Goal: Complete application form

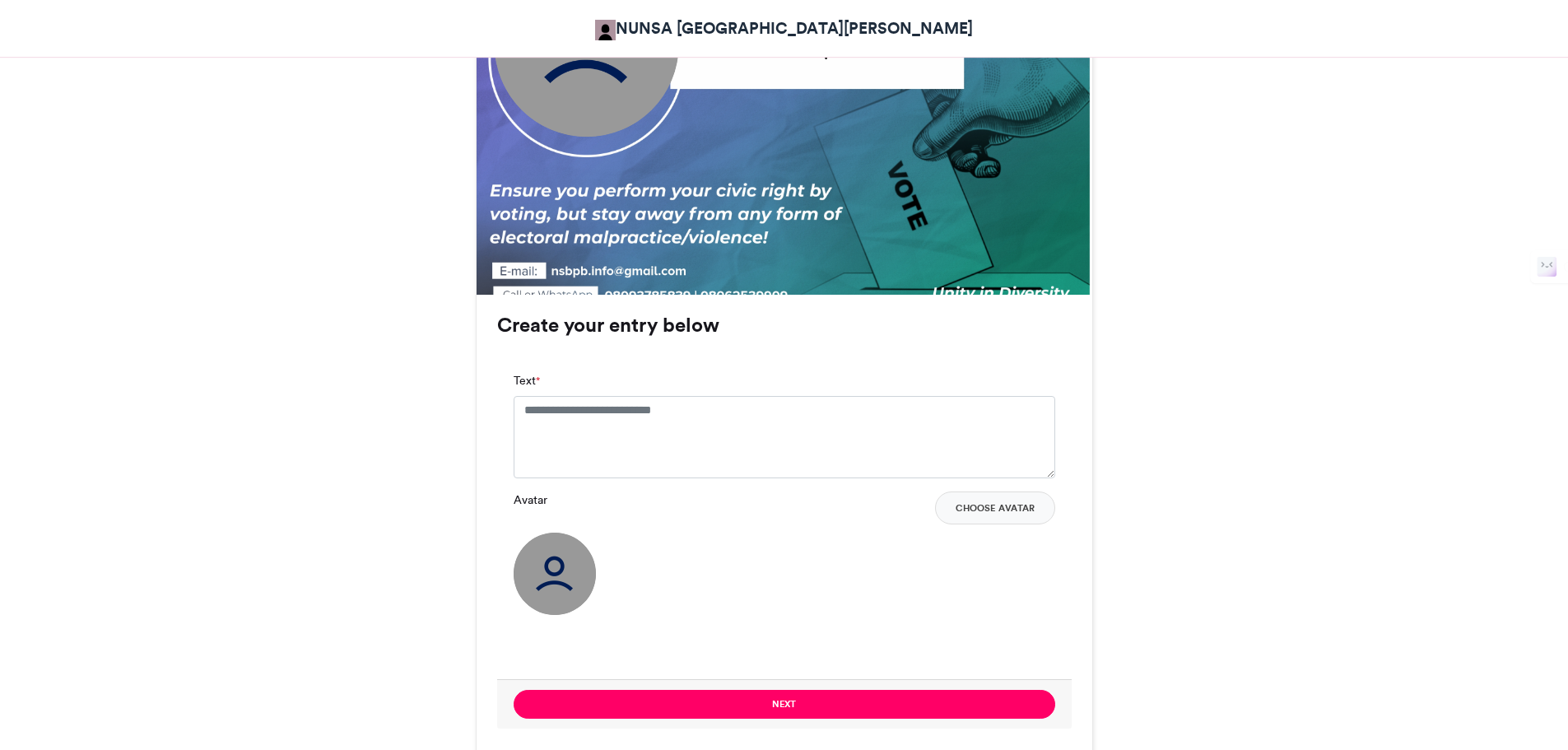
scroll to position [809, 0]
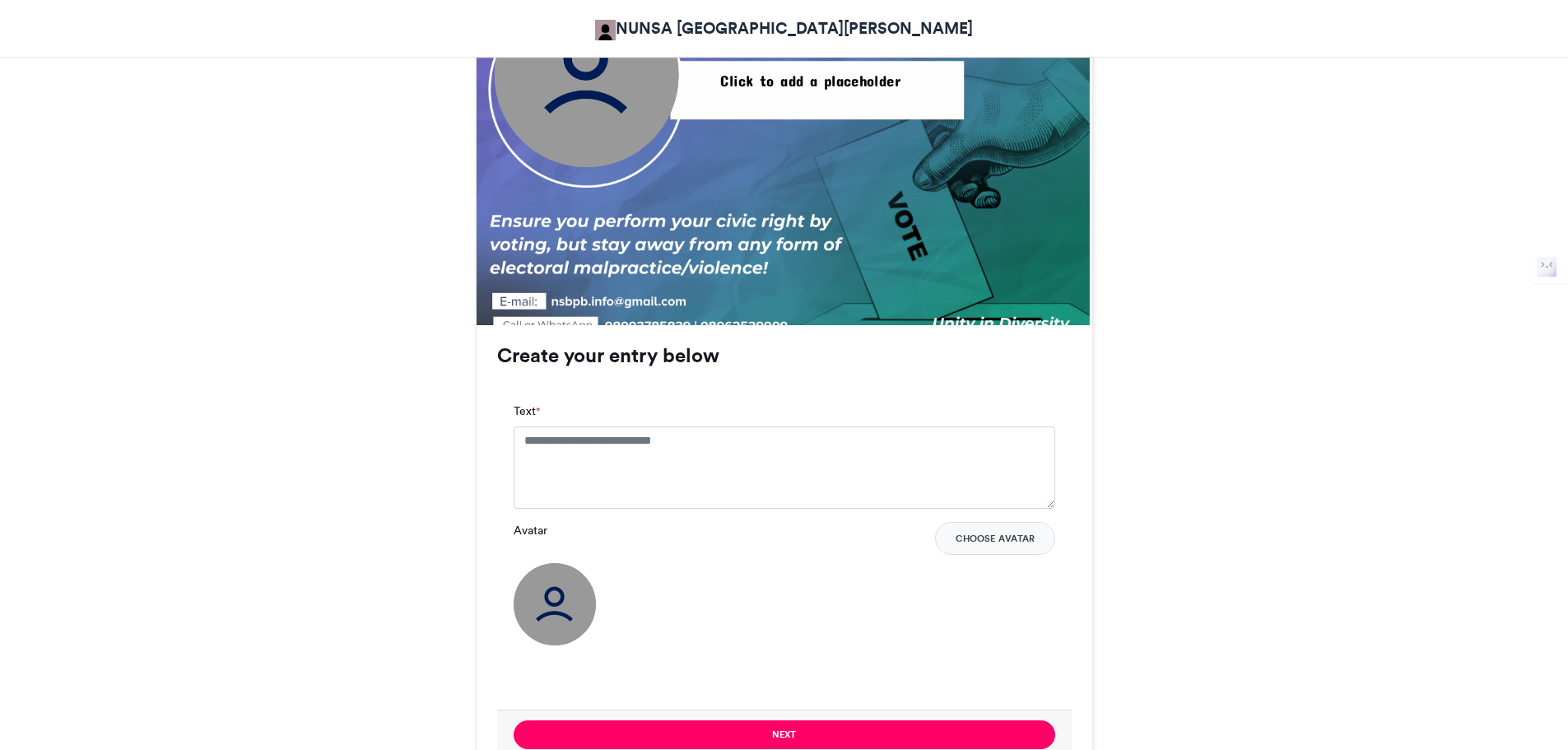
click at [1526, 446] on html "NUNSA UNIVERSITY OF JOS NUNSA ELECTION 2025 NUNSA ELECTION 2025 NUNSA UNIVERSIT…" at bounding box center [784, 197] width 1568 height 2011
click at [558, 451] on textarea "Text *" at bounding box center [784, 467] width 542 height 82
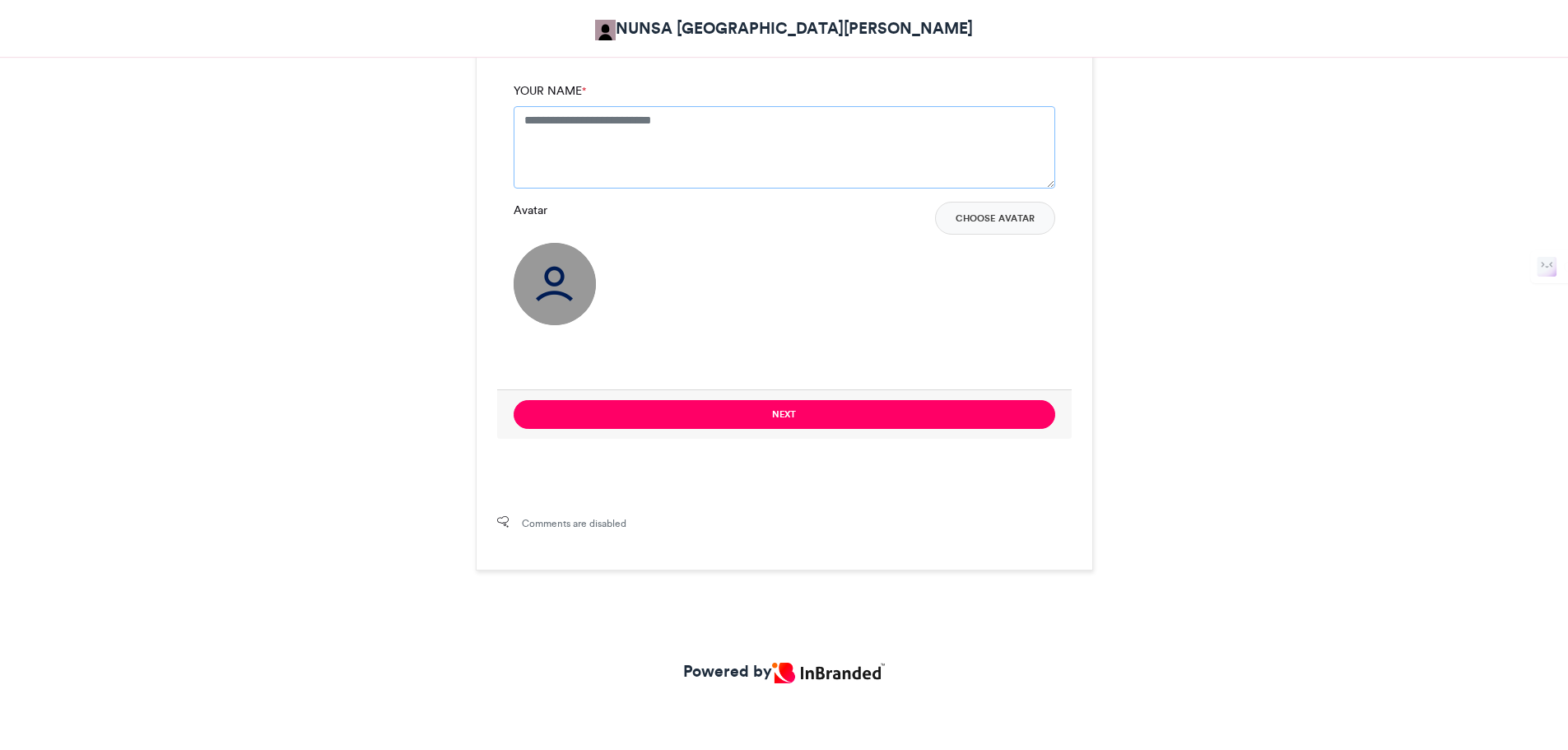
click at [558, 133] on textarea "YOUR NAME *" at bounding box center [784, 147] width 542 height 82
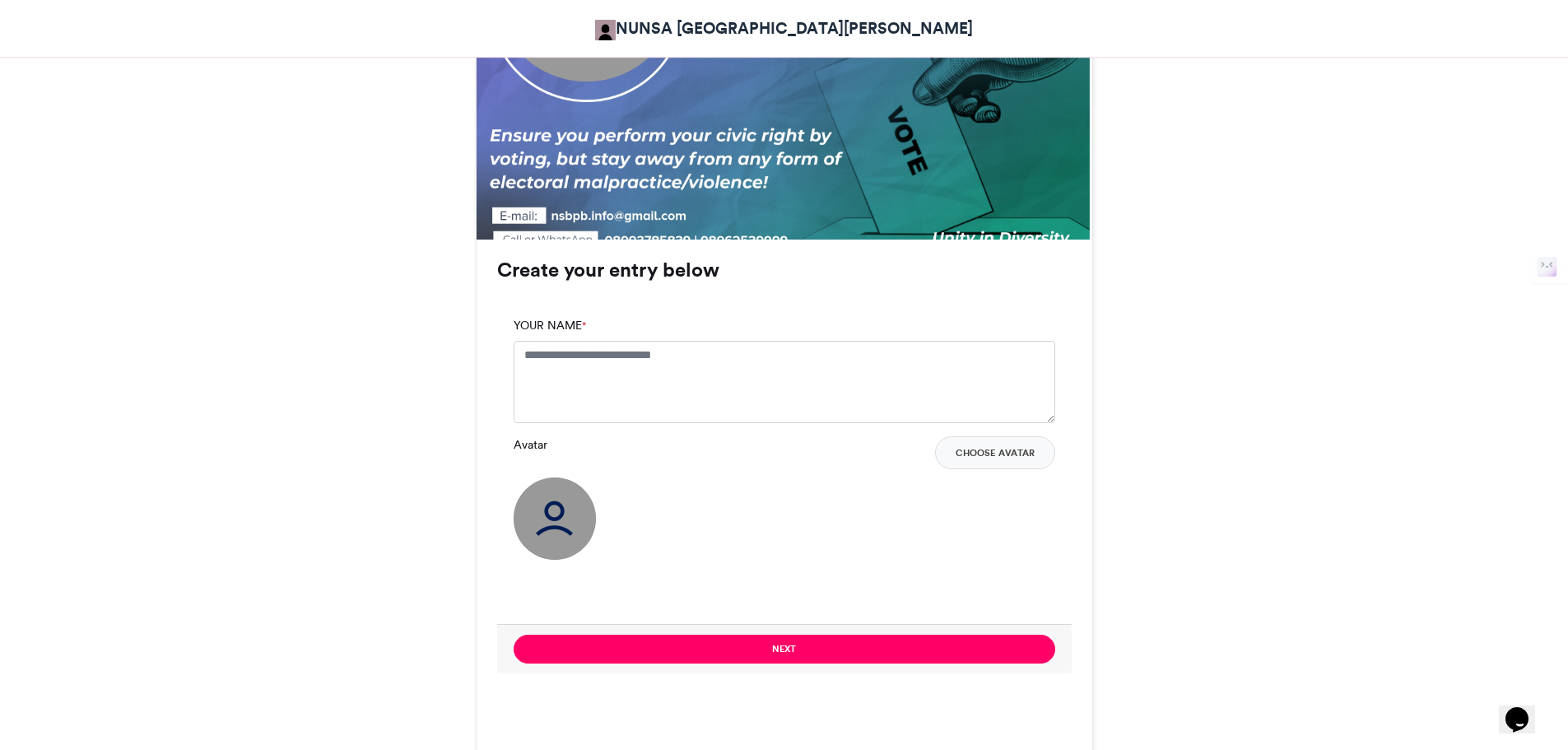
scroll to position [883, 0]
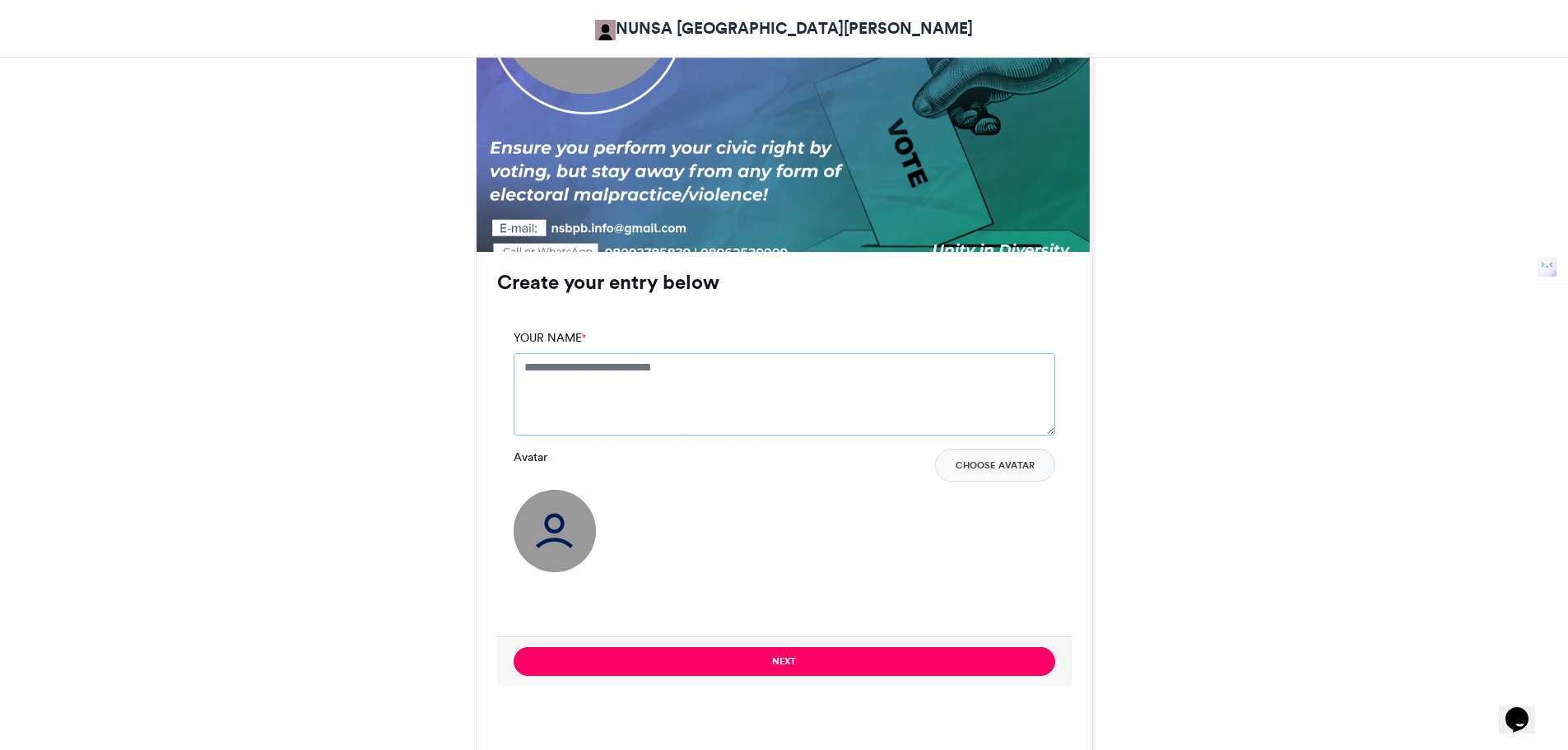
click at [666, 365] on textarea "YOUR NAME *" at bounding box center [784, 394] width 542 height 82
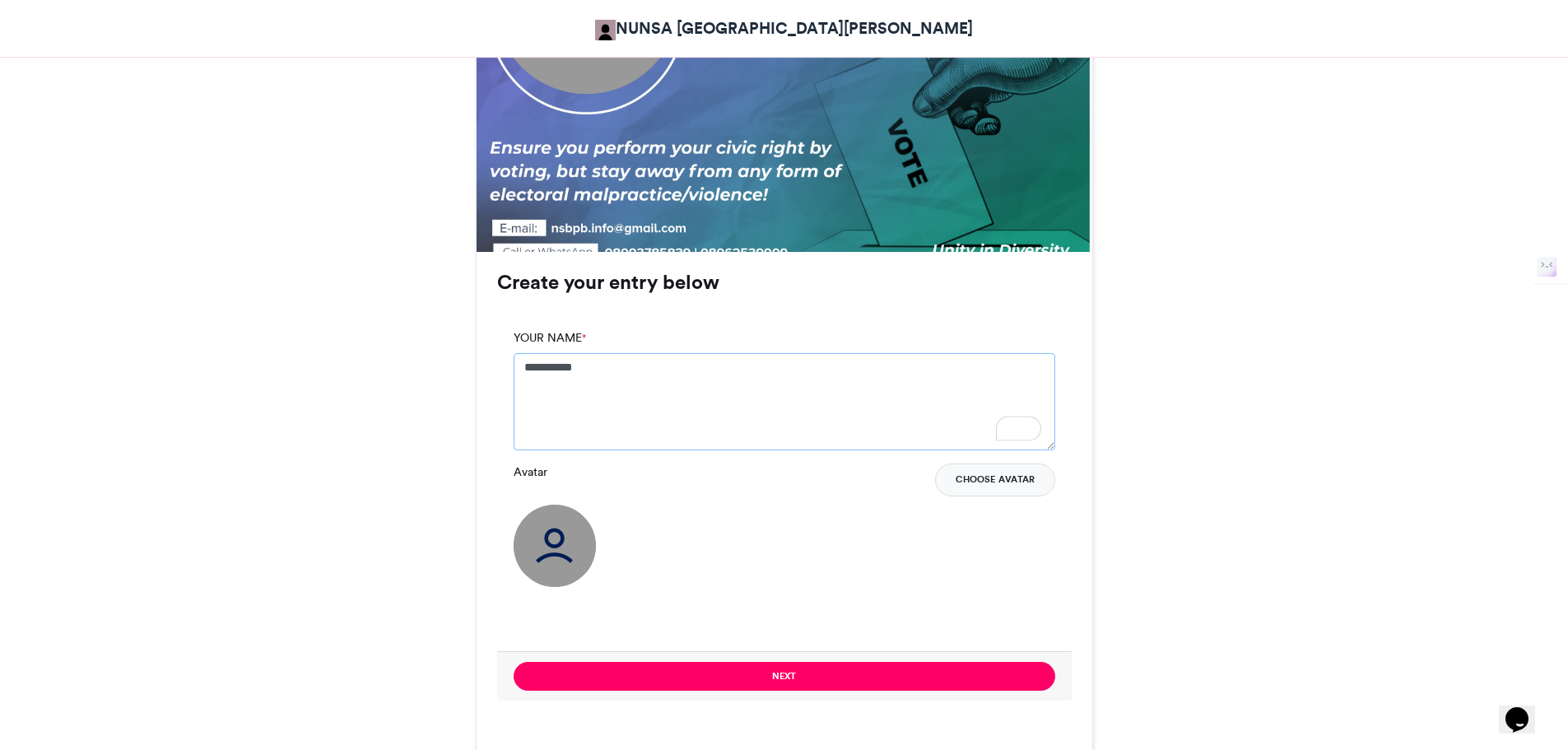
type textarea "**********"
click at [998, 477] on button "Choose Avatar" at bounding box center [995, 479] width 120 height 32
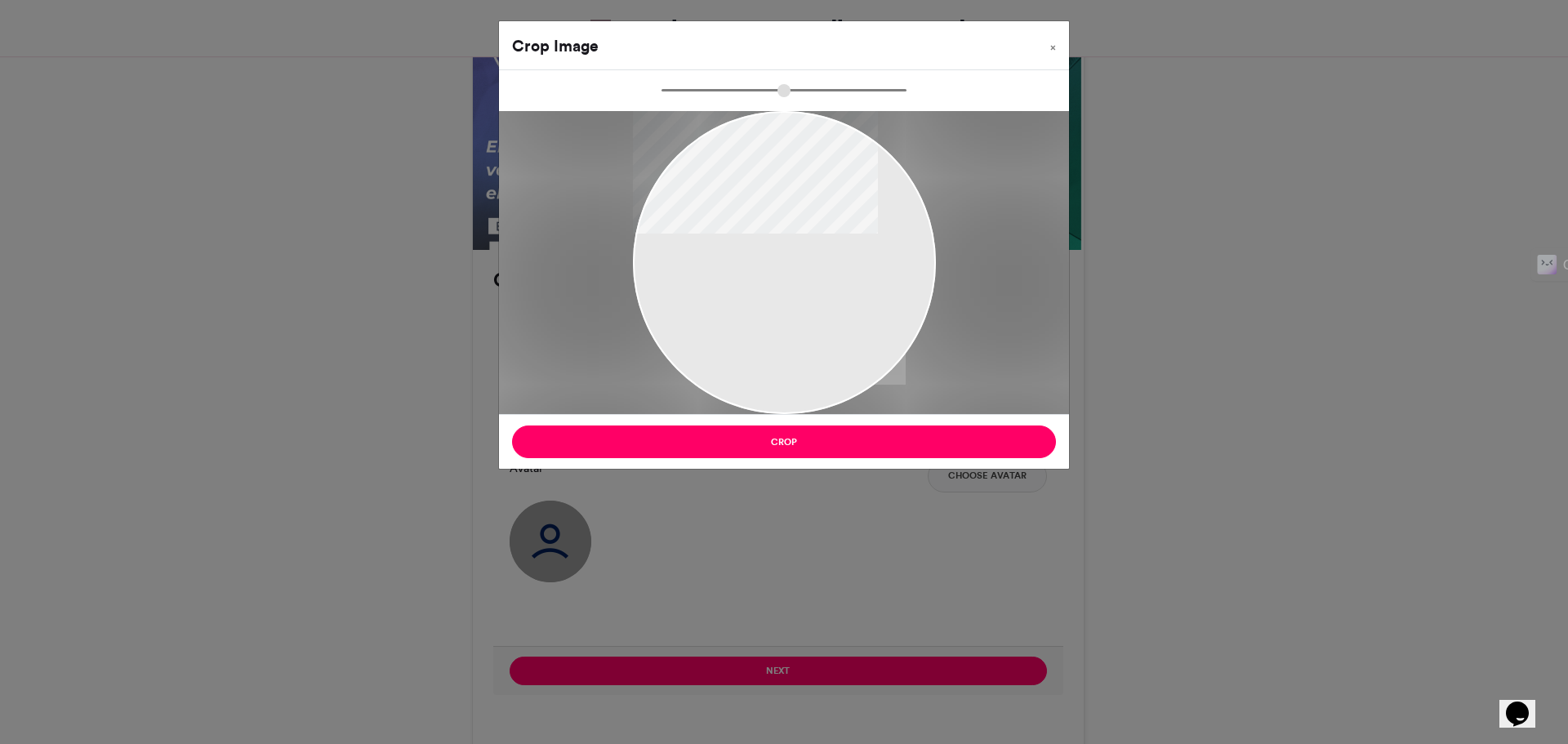
type input "******"
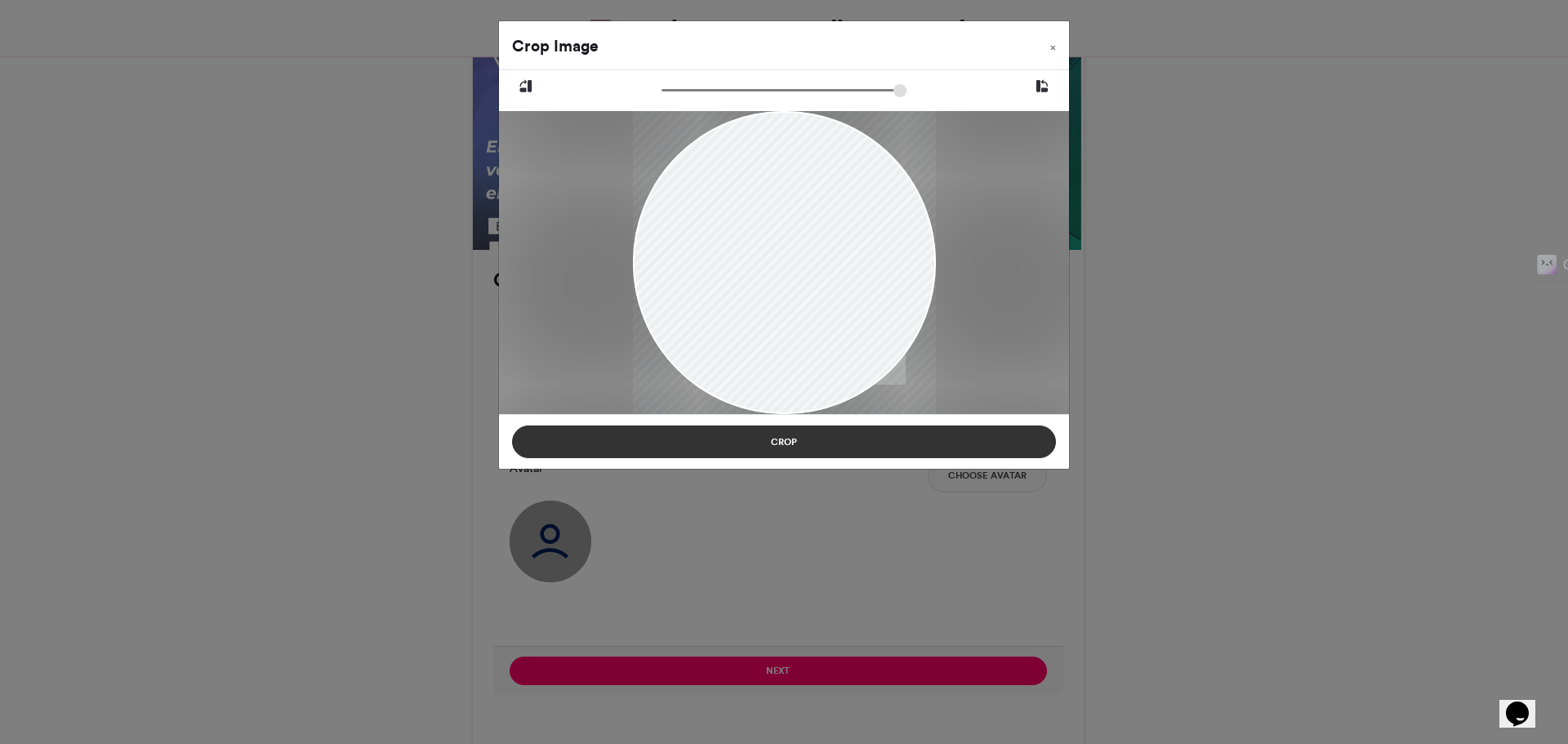
click at [821, 446] on button "Crop" at bounding box center [784, 441] width 544 height 32
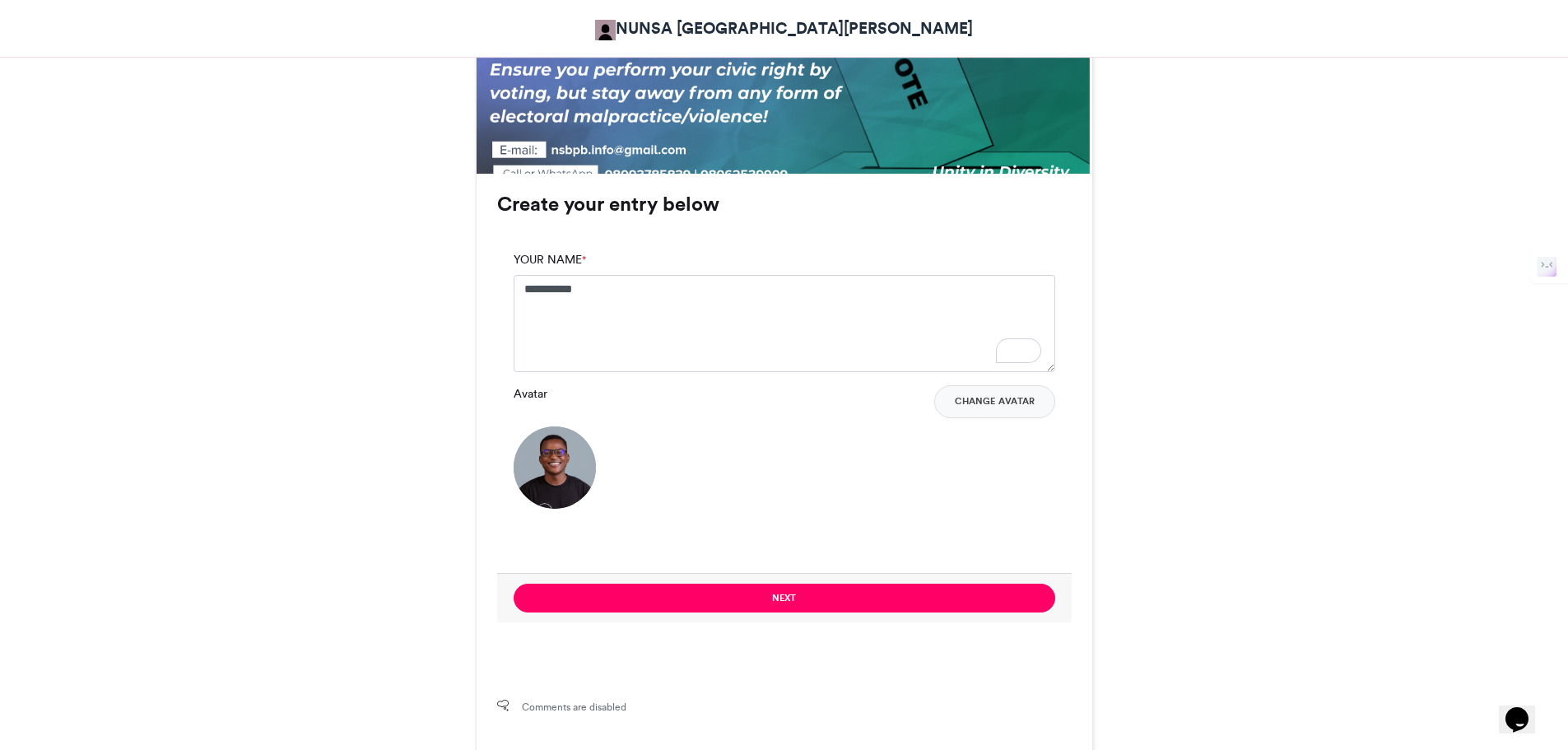
scroll to position [962, 0]
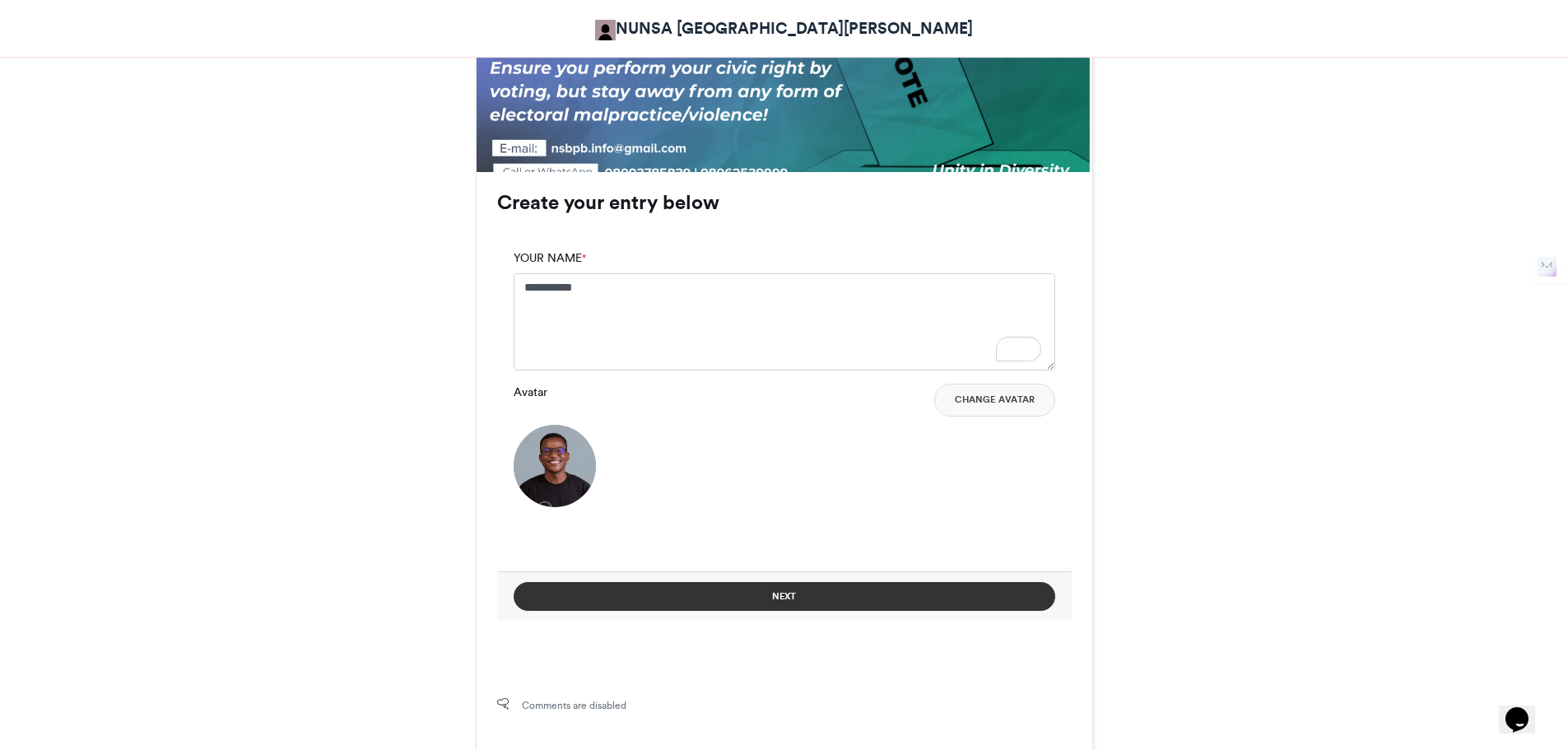
click at [800, 597] on button "Next" at bounding box center [784, 597] width 542 height 29
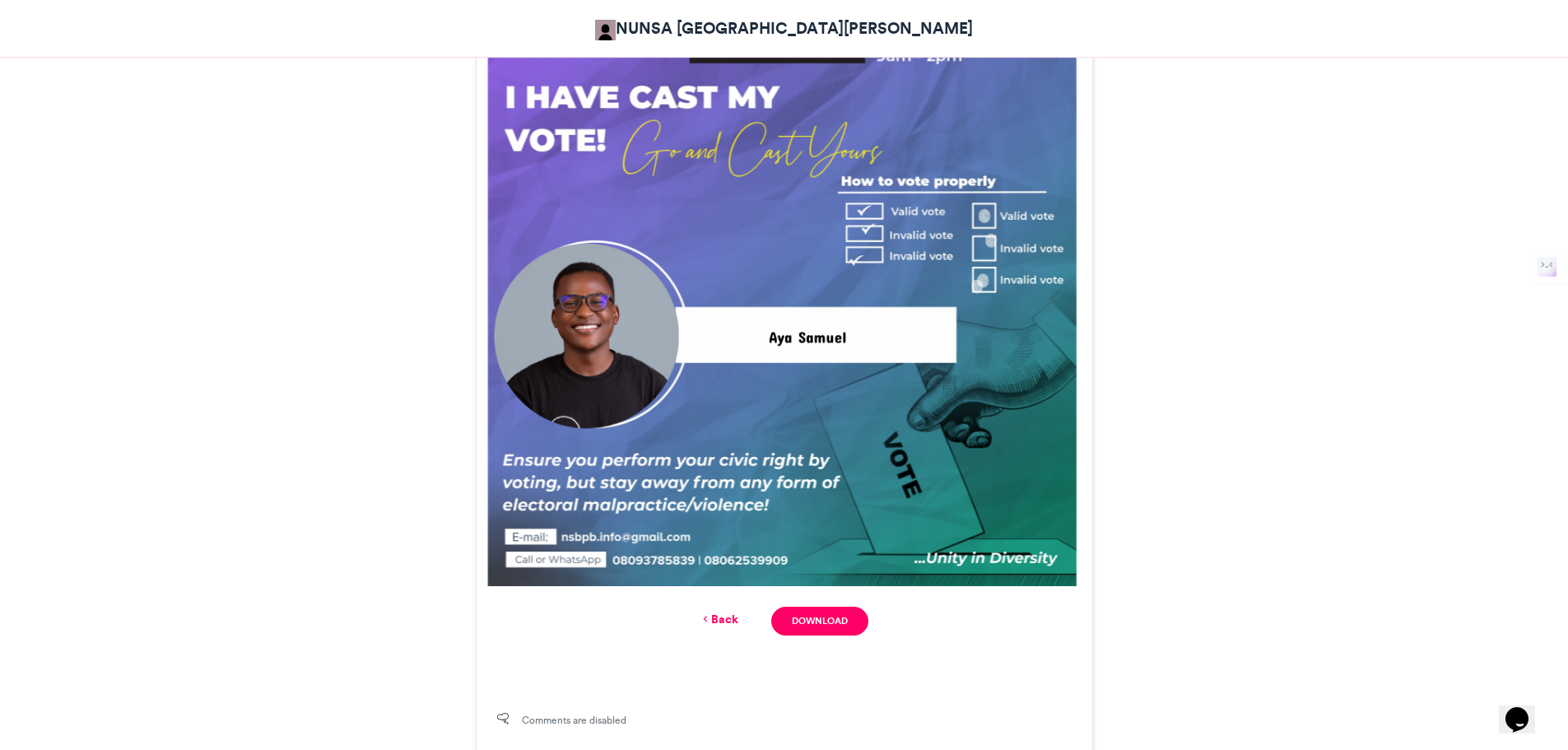
scroll to position [550, 0]
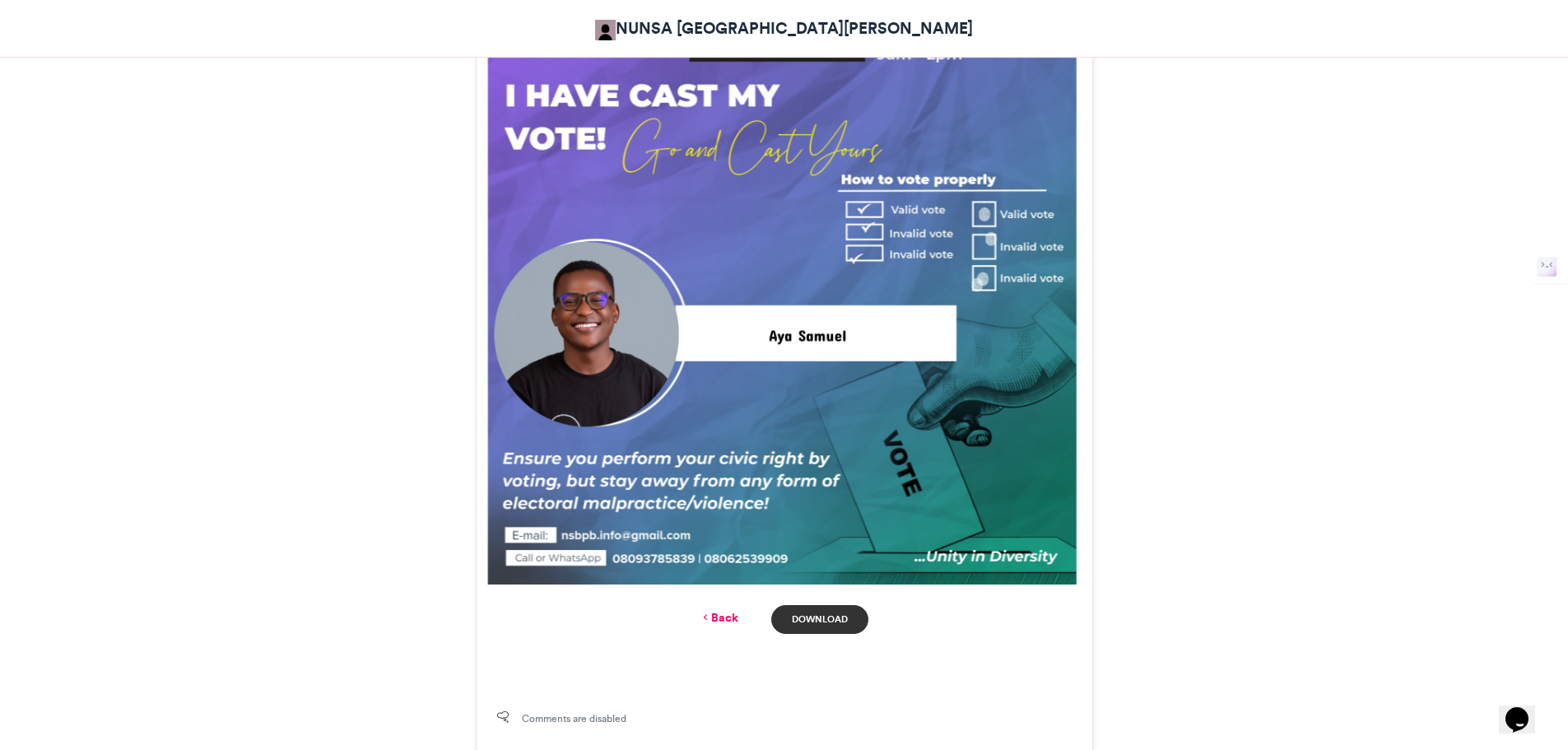
click at [821, 617] on link "Download" at bounding box center [820, 619] width 97 height 29
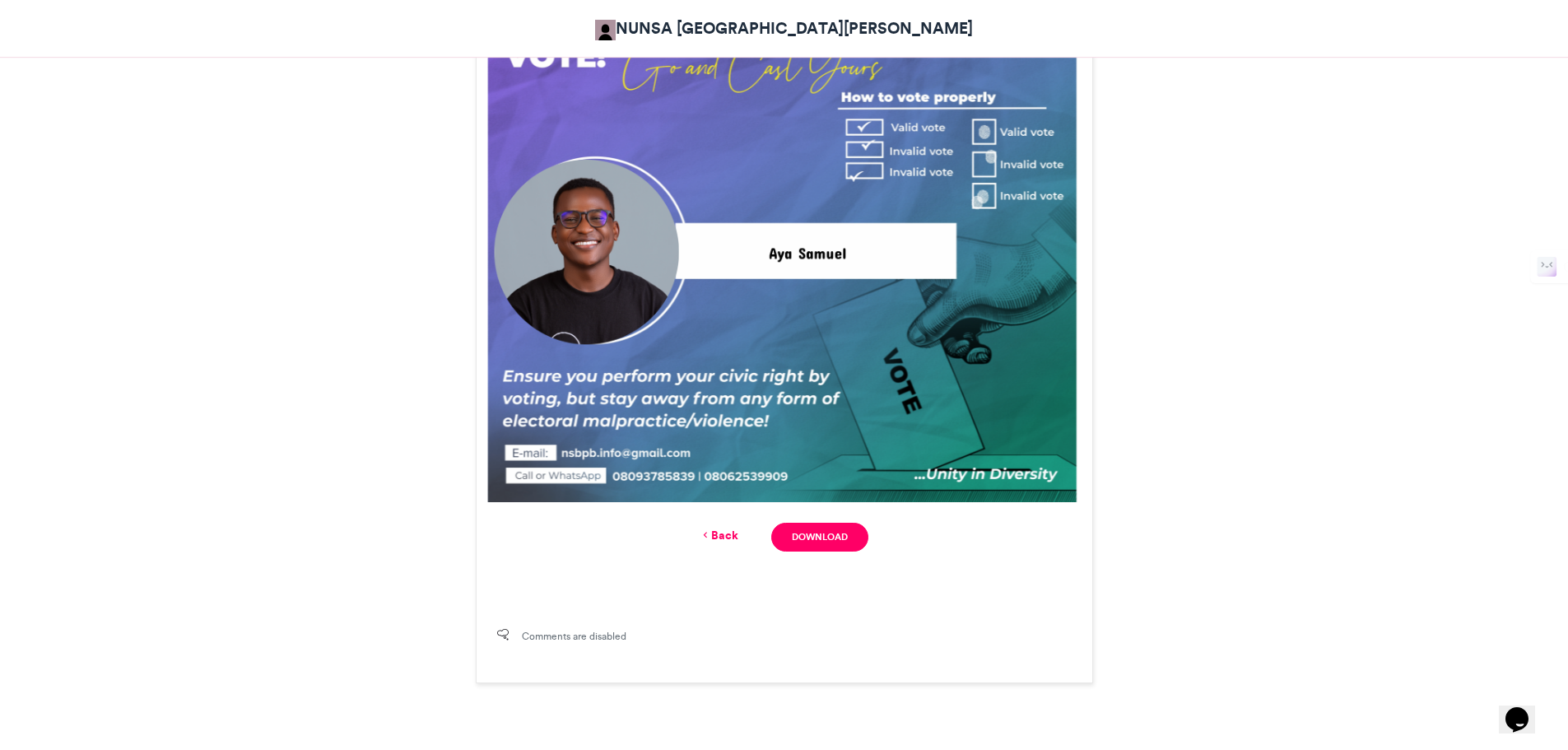
scroll to position [0, 0]
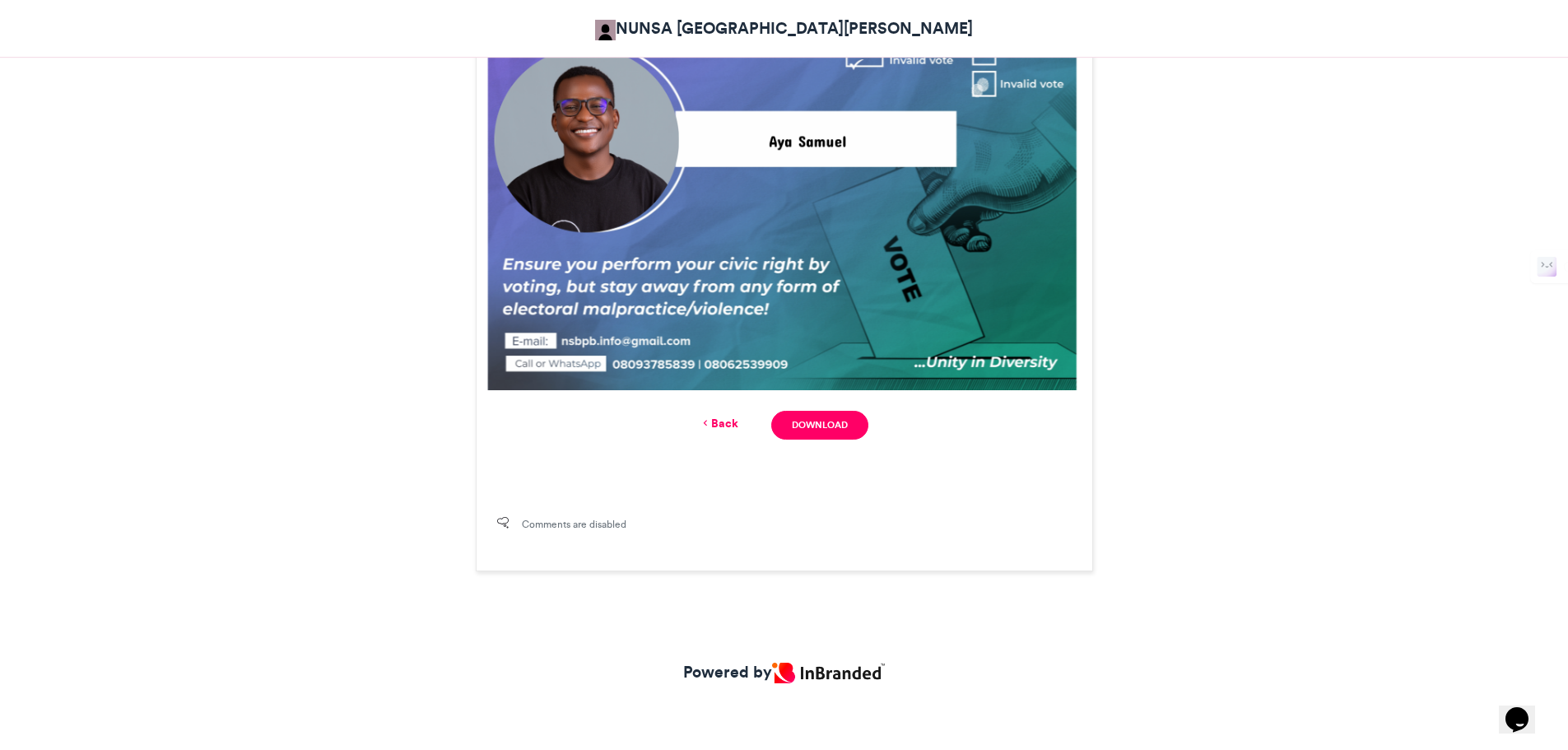
click at [725, 418] on link "Back" at bounding box center [719, 423] width 39 height 17
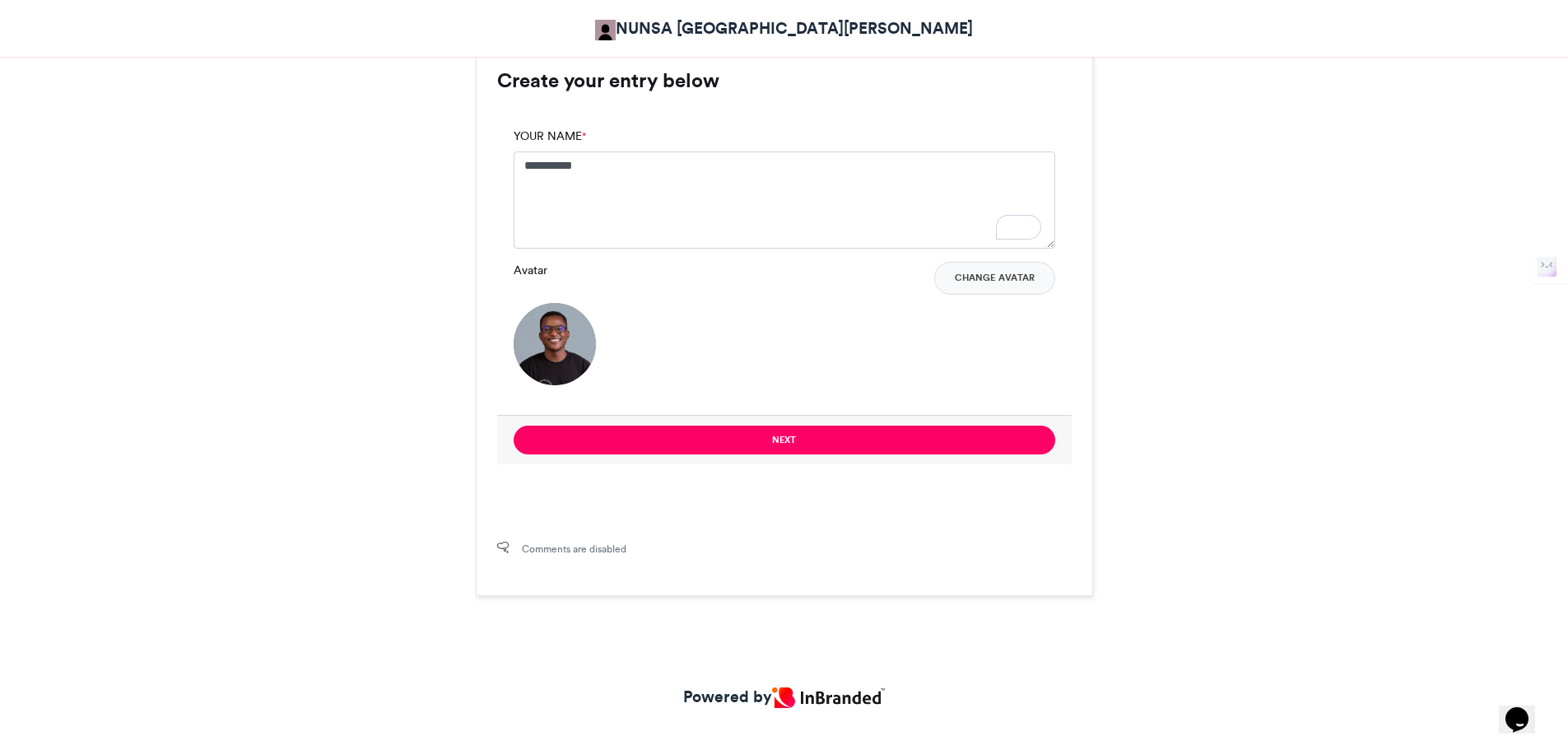
scroll to position [1108, 0]
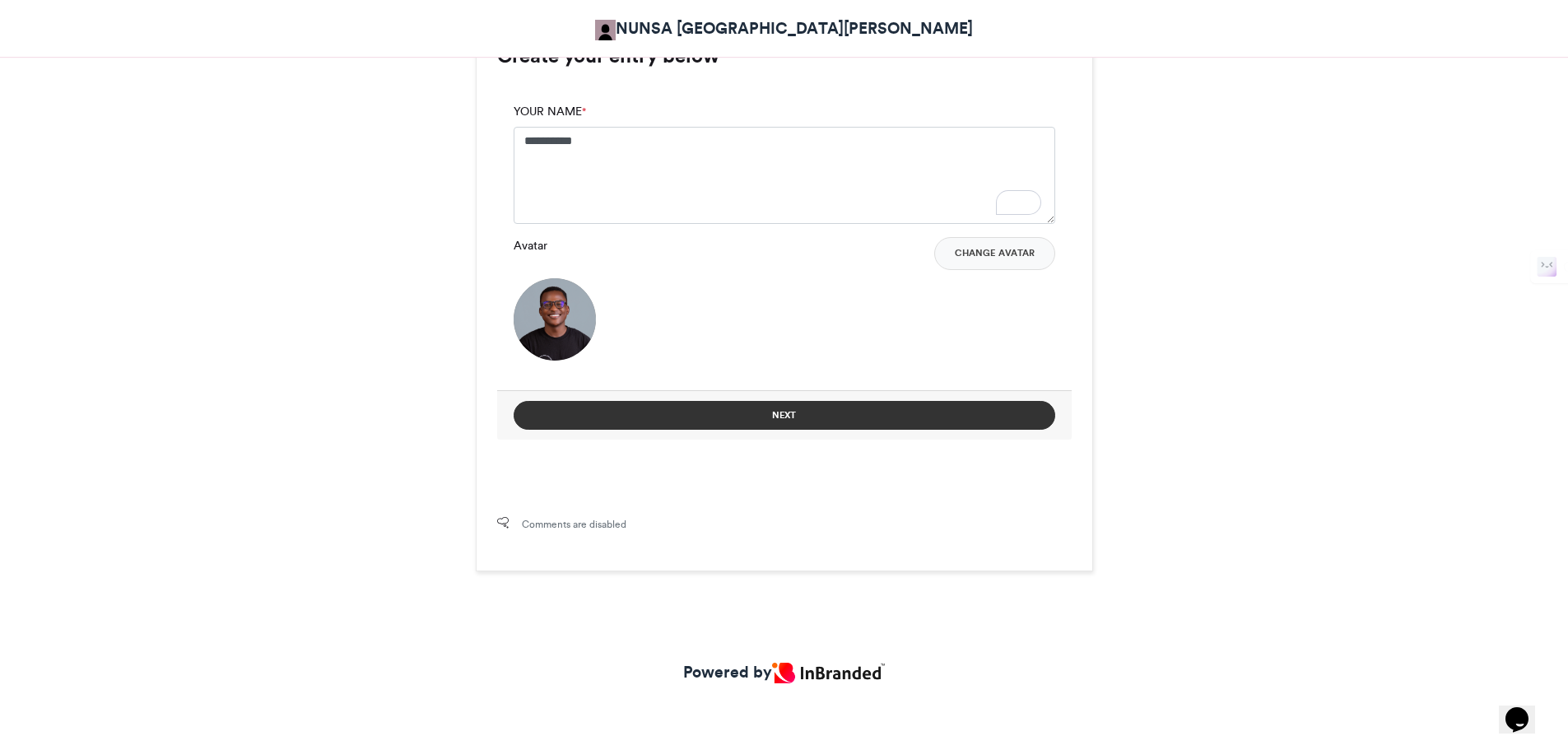
click at [790, 407] on button "Next" at bounding box center [784, 415] width 542 height 29
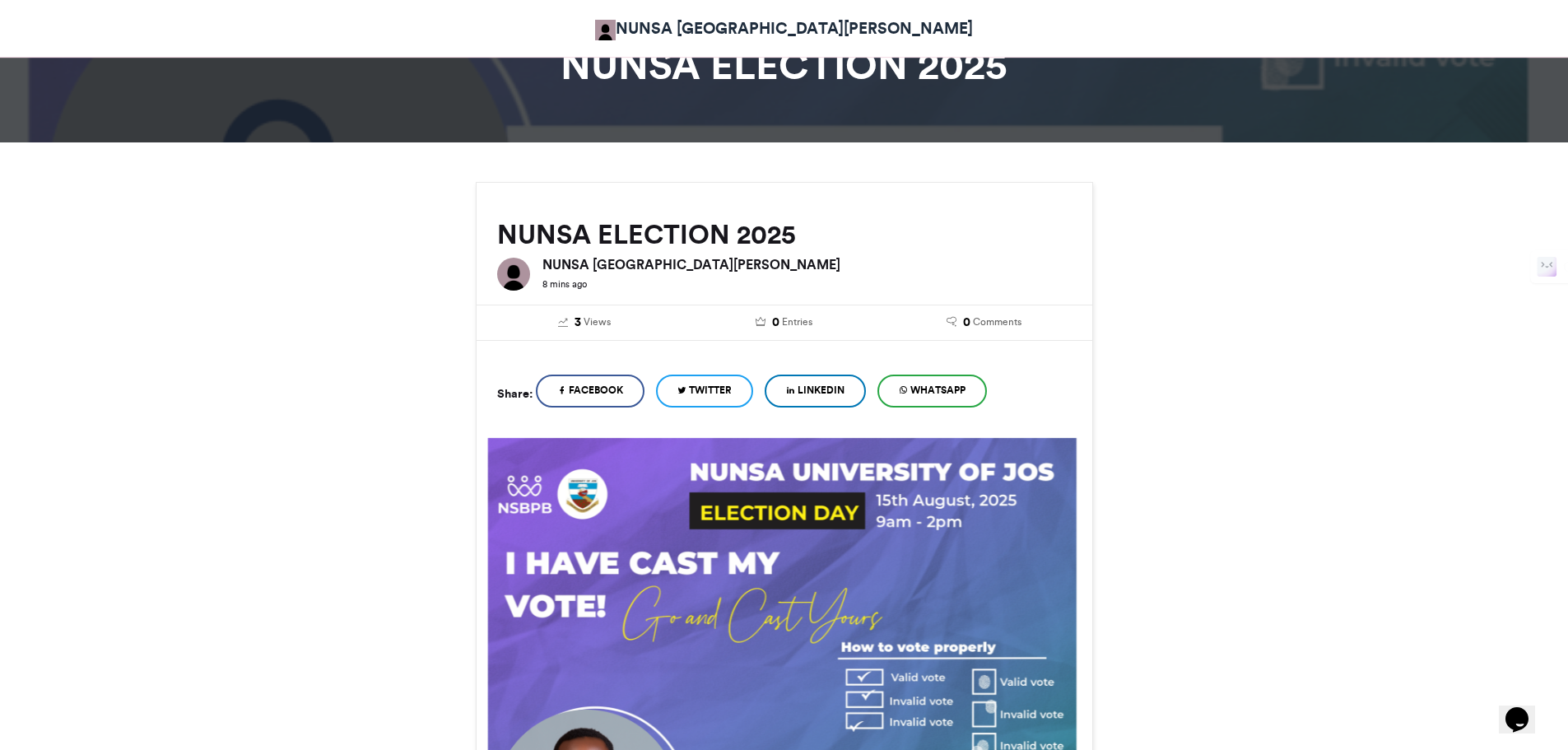
scroll to position [744, 0]
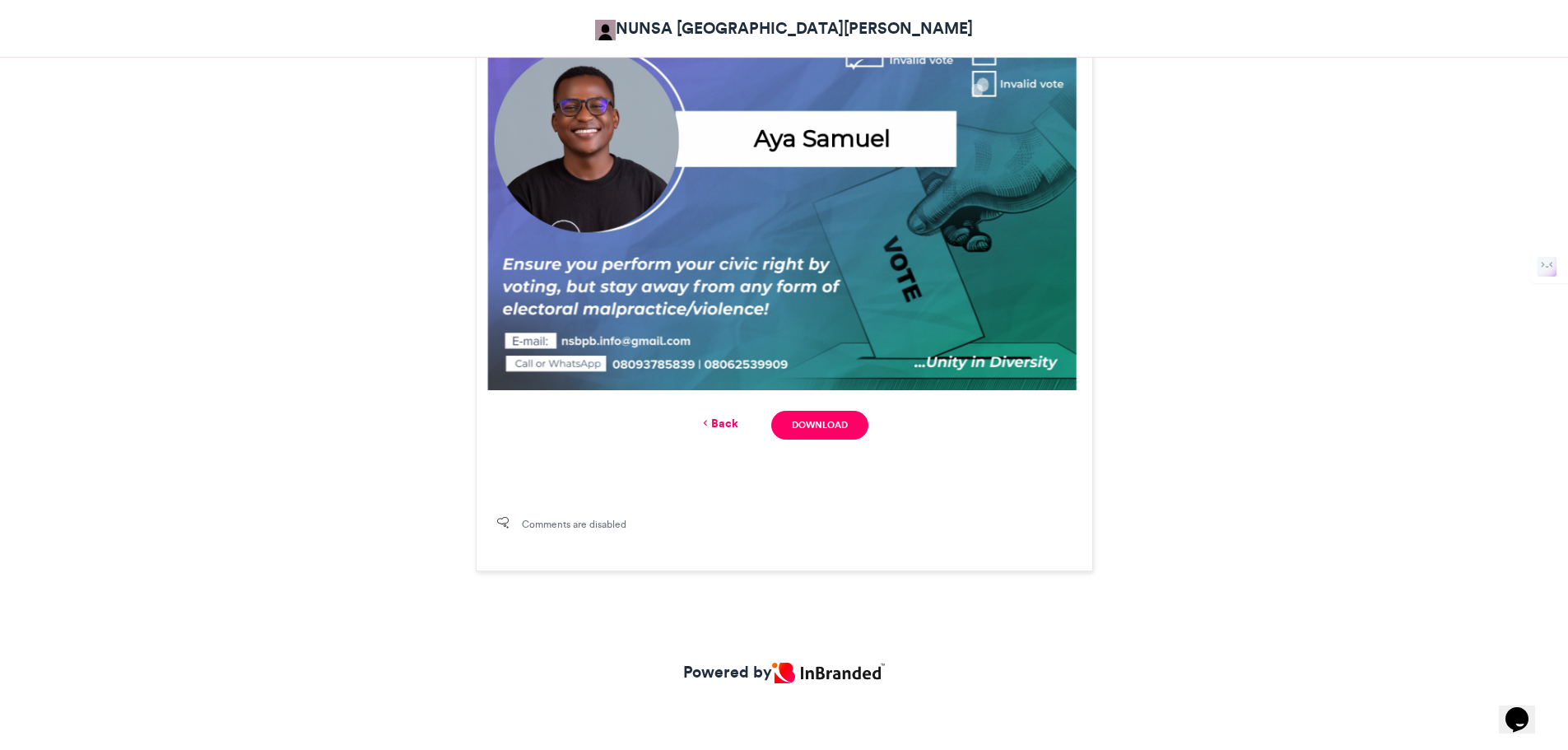
click at [722, 416] on link "Back" at bounding box center [719, 423] width 39 height 17
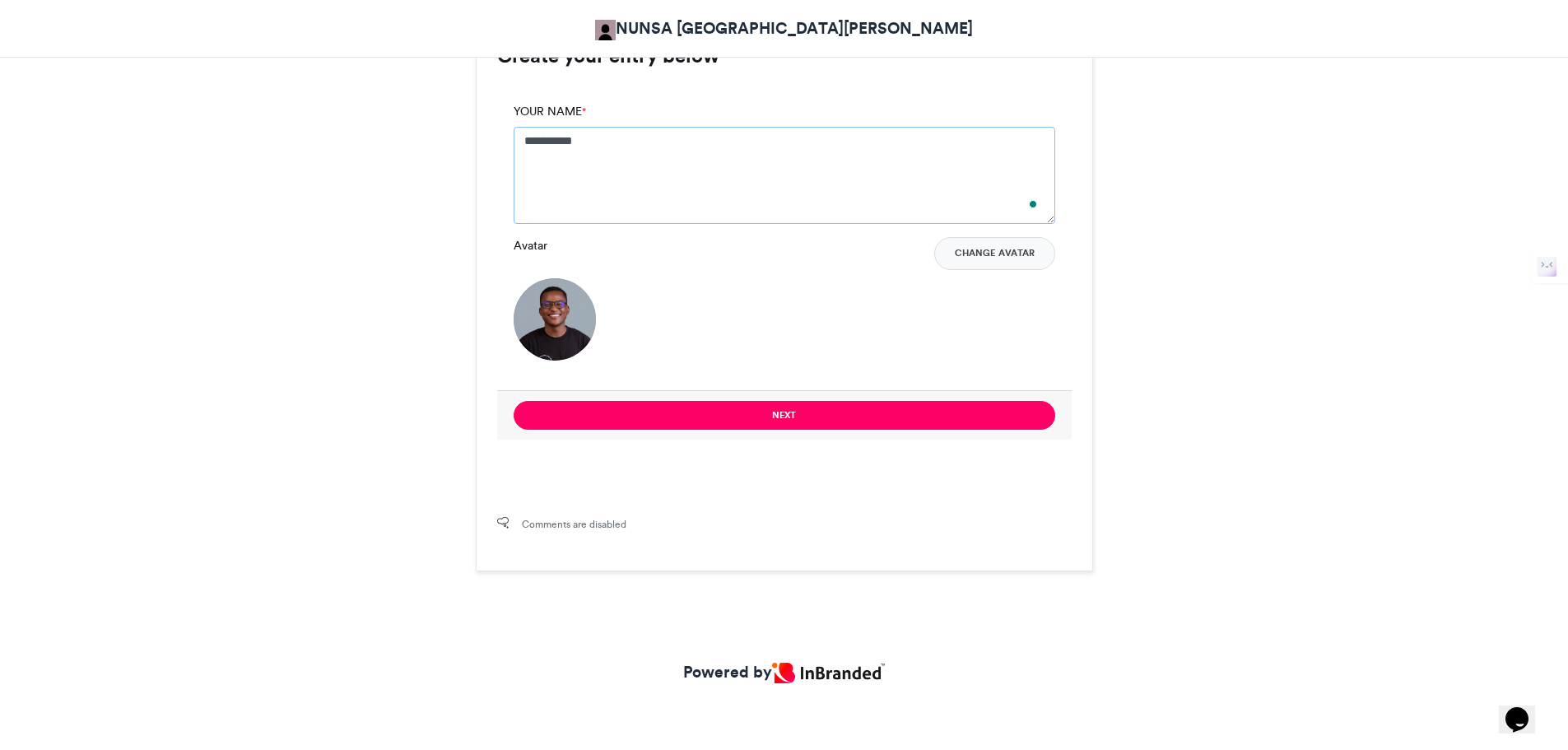
click at [546, 148] on textarea "**********" at bounding box center [784, 175] width 542 height 97
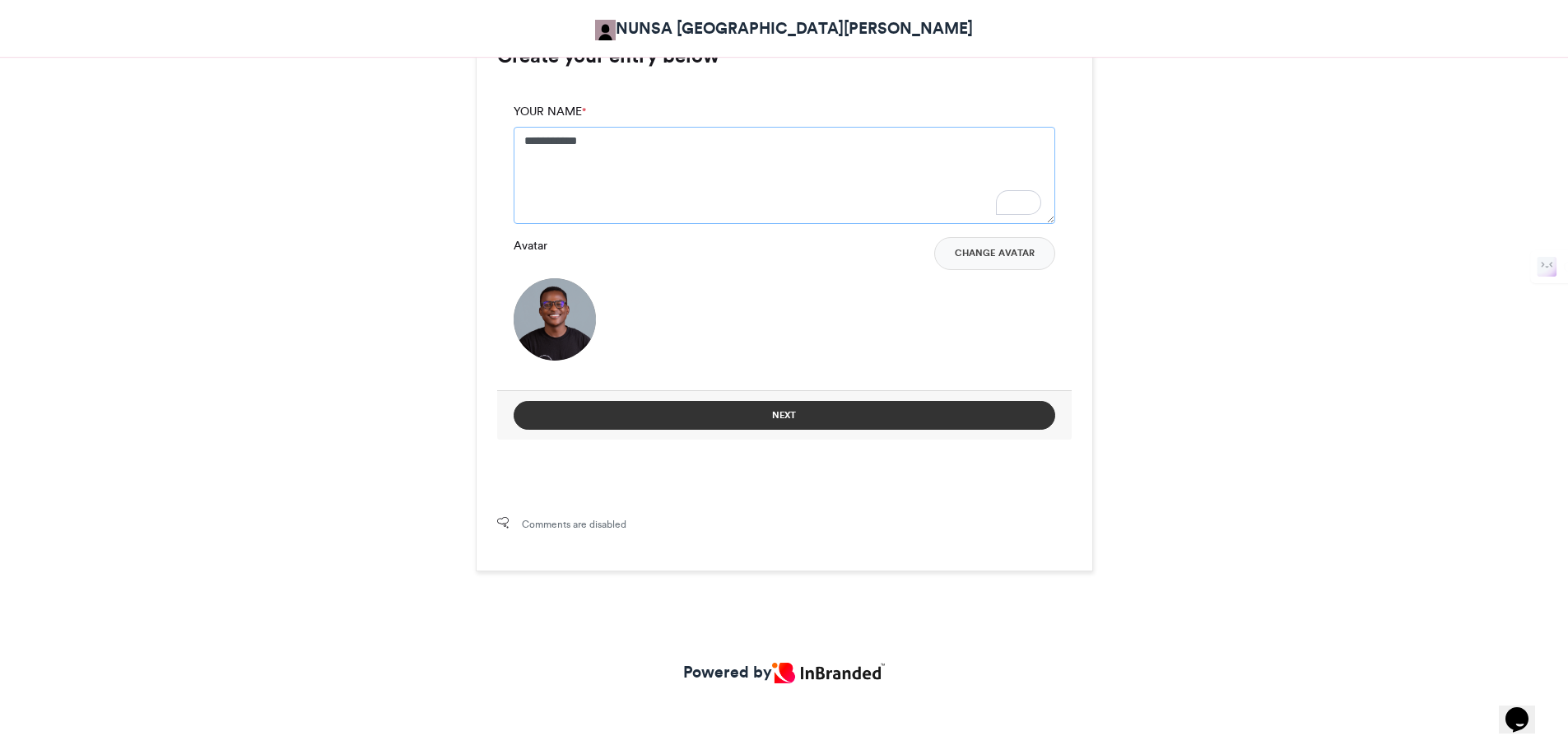
type textarea "**********"
click at [799, 412] on button "Next" at bounding box center [784, 415] width 542 height 29
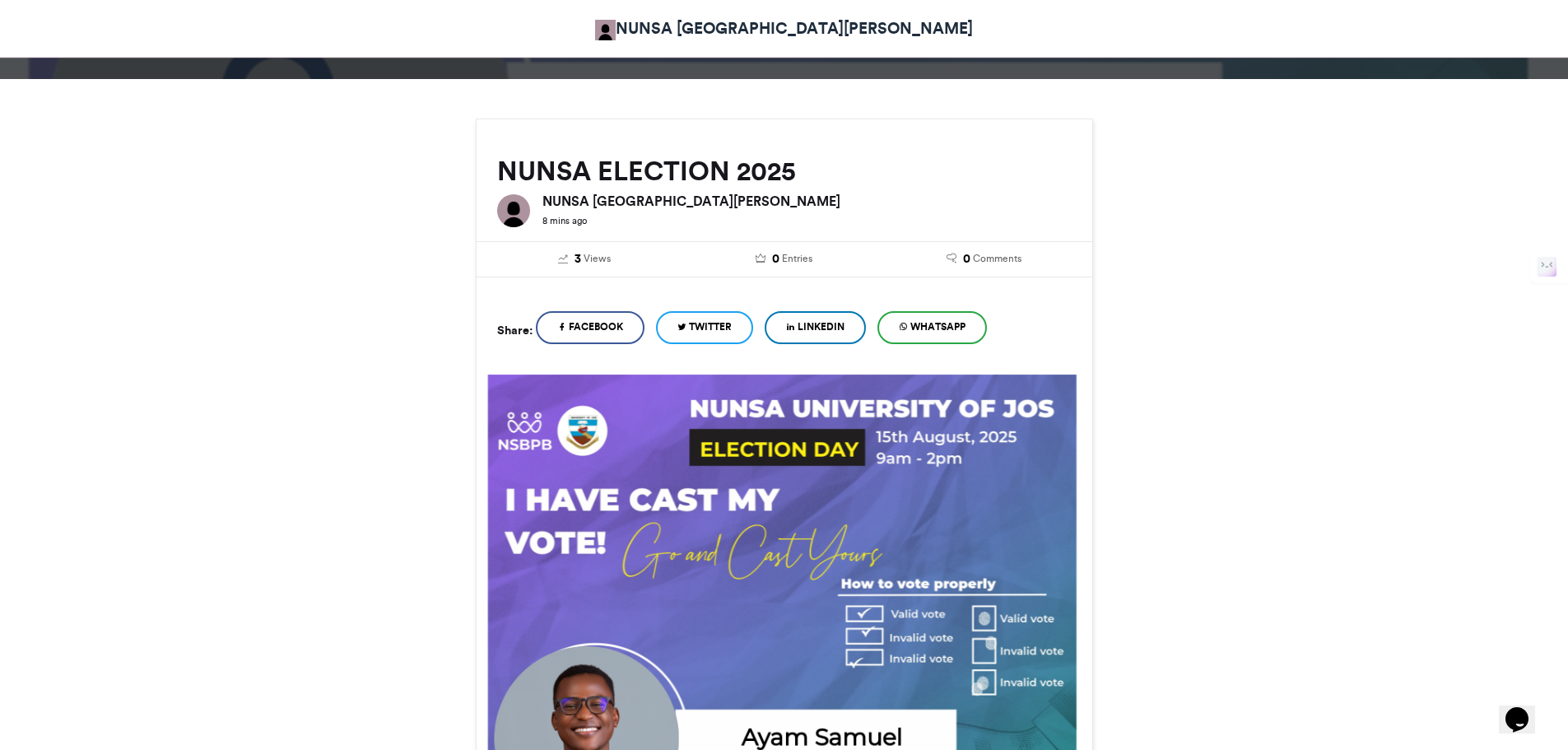
scroll to position [744, 0]
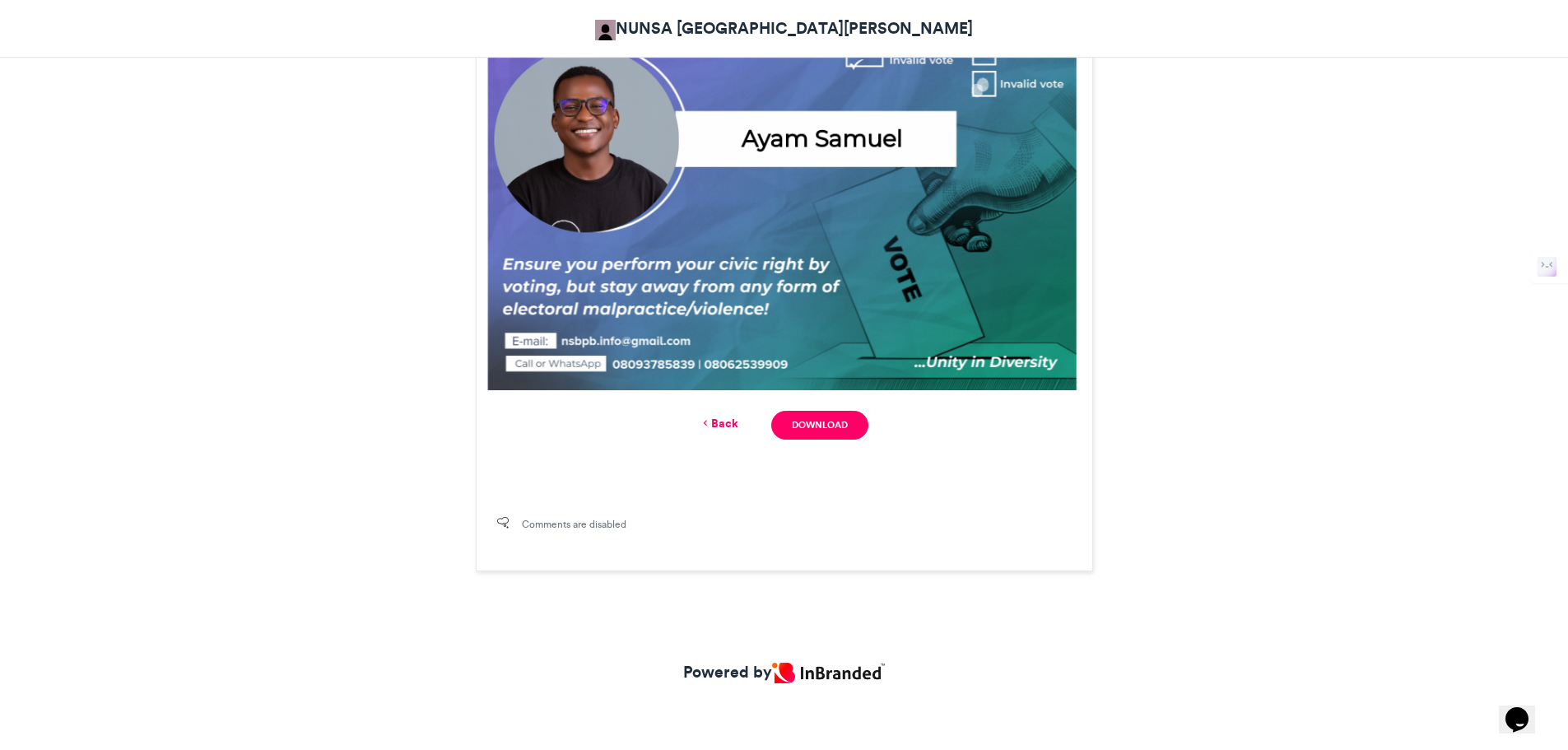
click at [724, 421] on link "Back" at bounding box center [719, 423] width 39 height 17
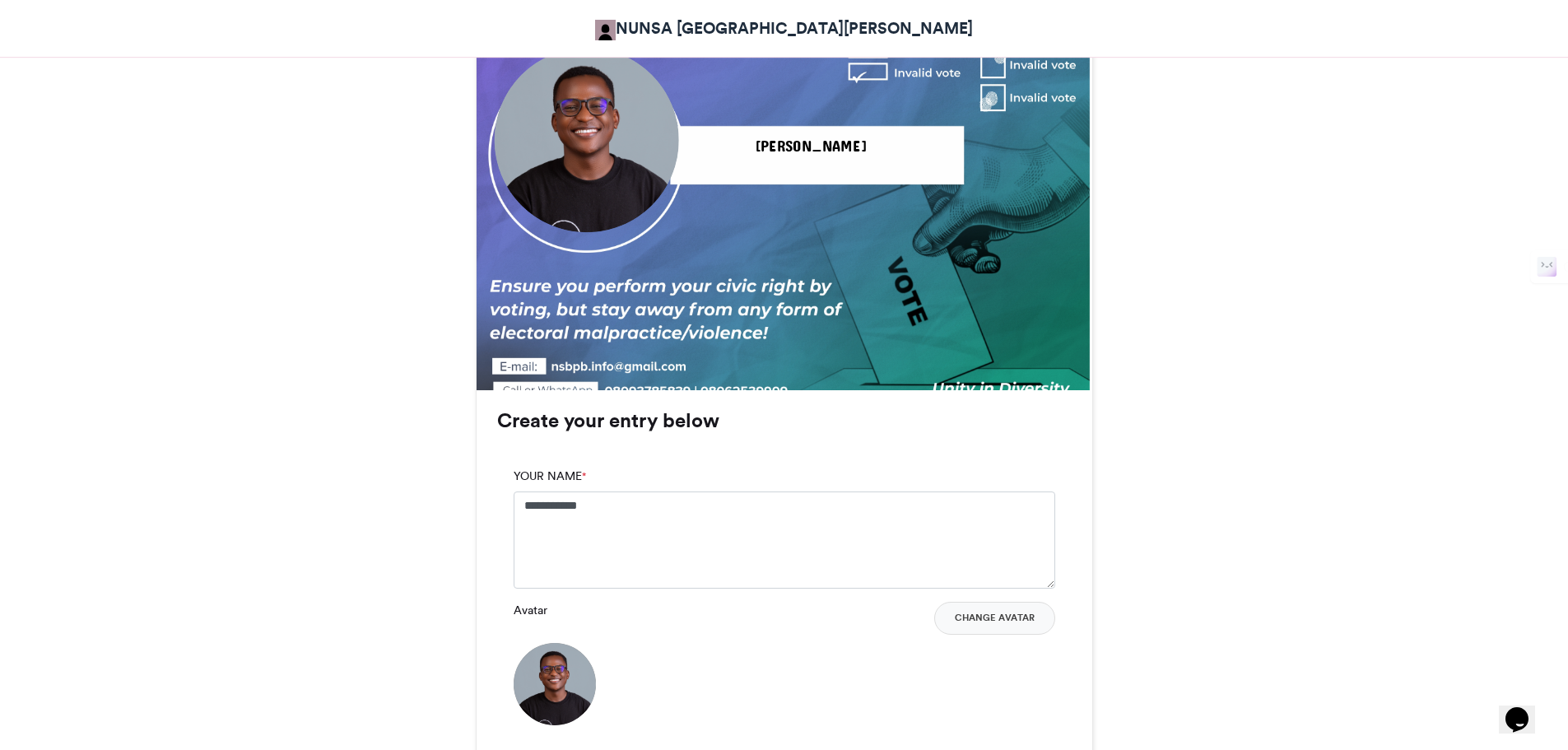
scroll to position [1108, 0]
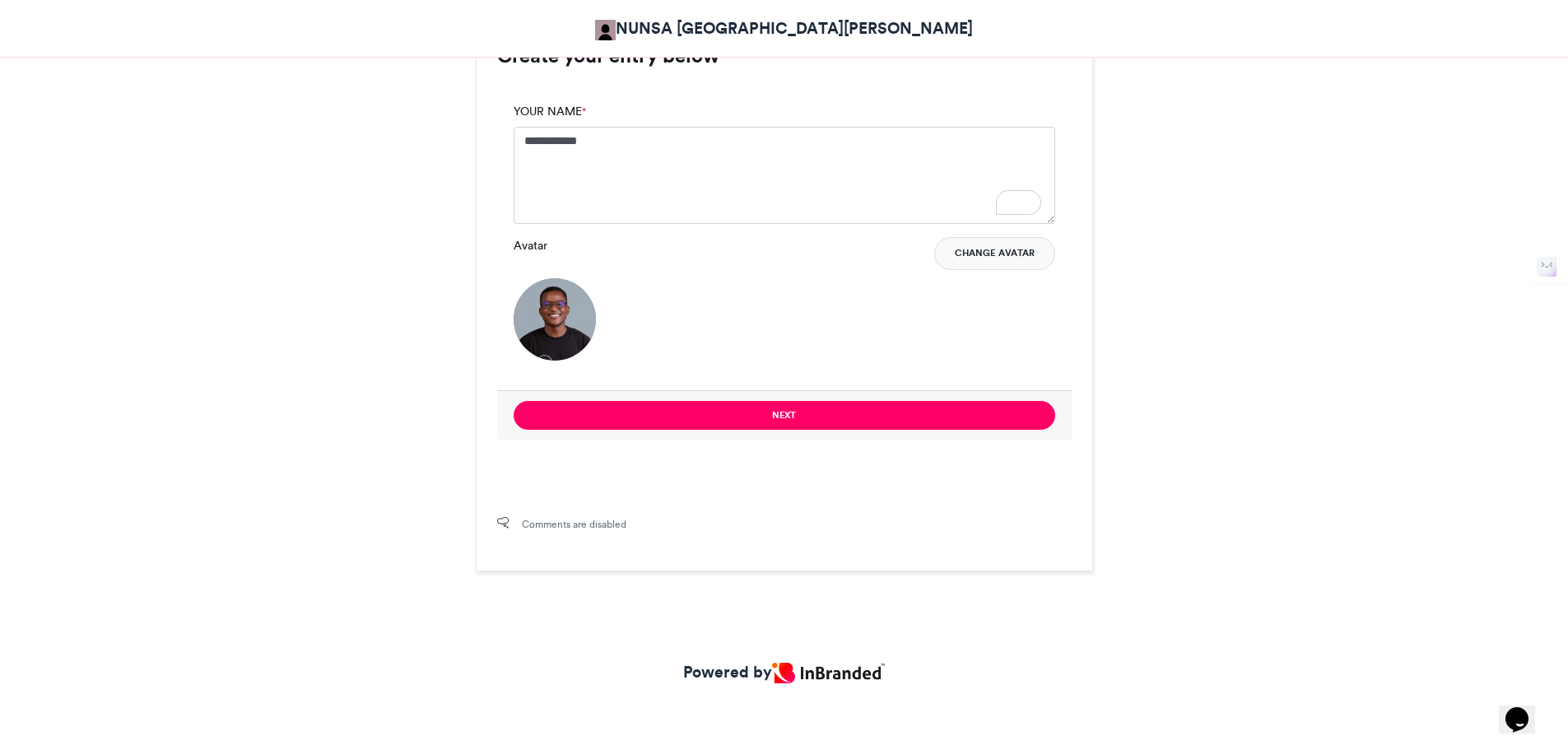
click at [971, 249] on button "Change Avatar" at bounding box center [995, 254] width 121 height 32
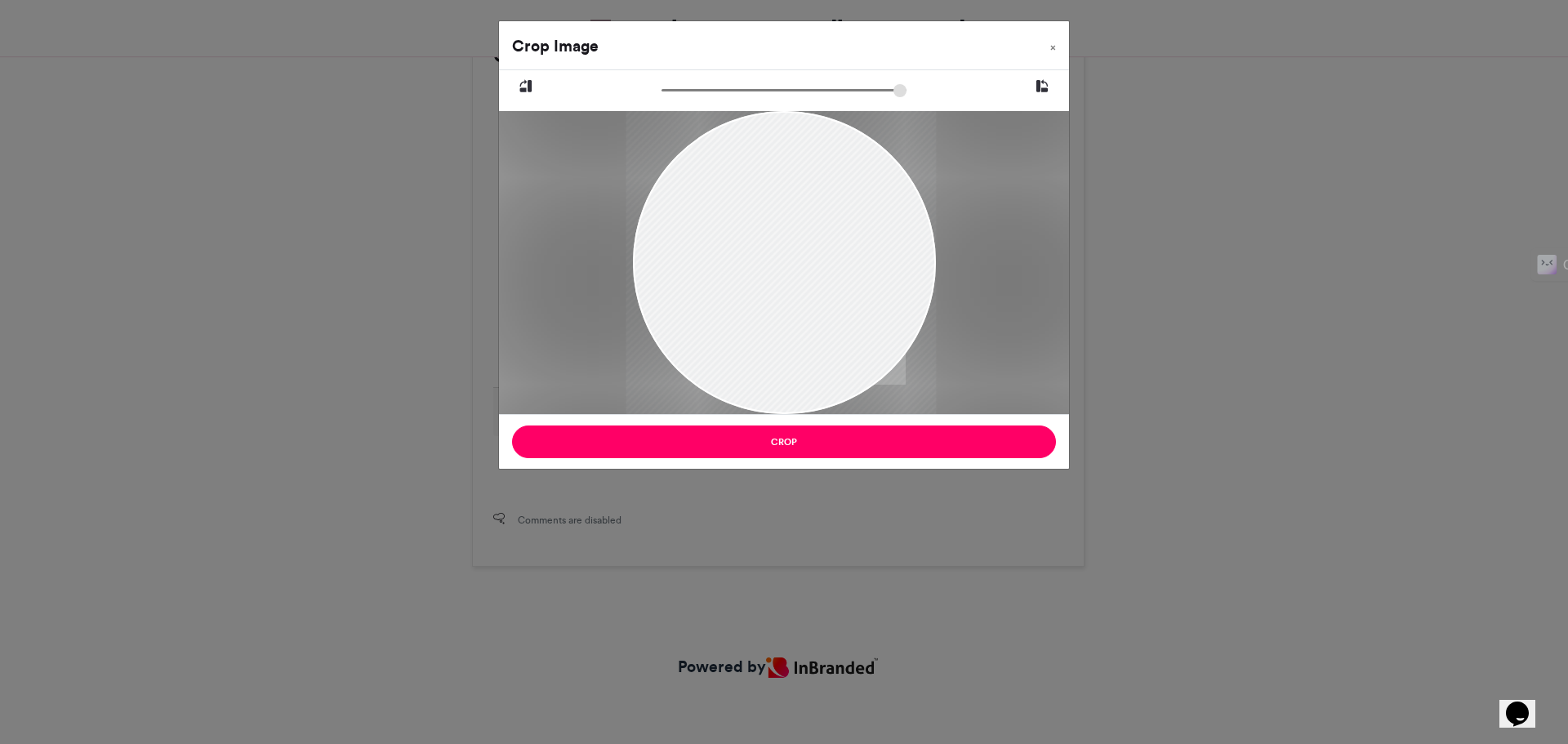
drag, startPoint x: 741, startPoint y: 282, endPoint x: 715, endPoint y: 288, distance: 26.7
click at [715, 288] on div at bounding box center [781, 262] width 311 height 303
drag, startPoint x: 671, startPoint y: 90, endPoint x: 715, endPoint y: 140, distance: 66.6
type input "******"
click at [681, 90] on input "zoom" at bounding box center [784, 90] width 245 height 15
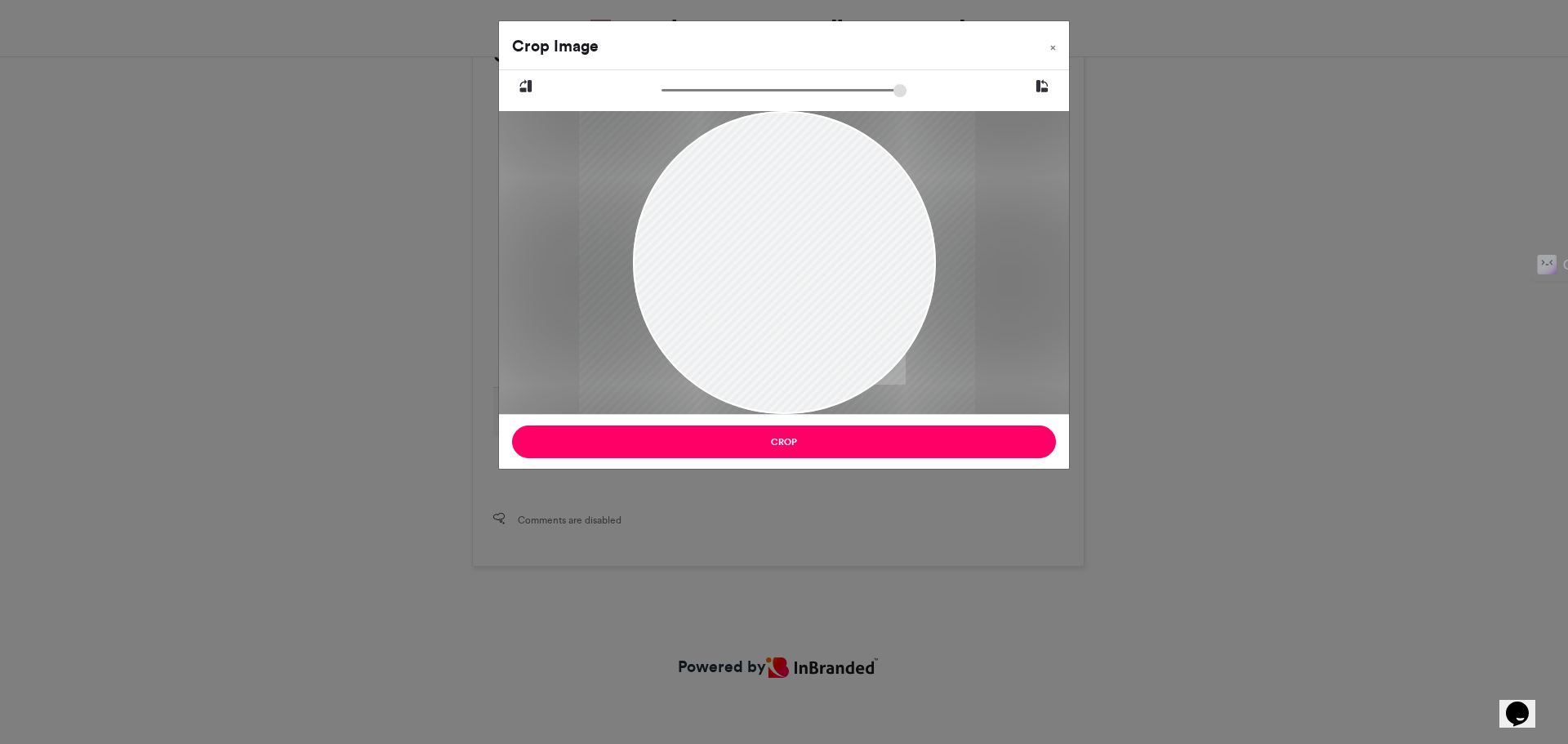
drag, startPoint x: 775, startPoint y: 207, endPoint x: 773, endPoint y: 251, distance: 44.0
click at [773, 251] on div at bounding box center [776, 292] width 396 height 387
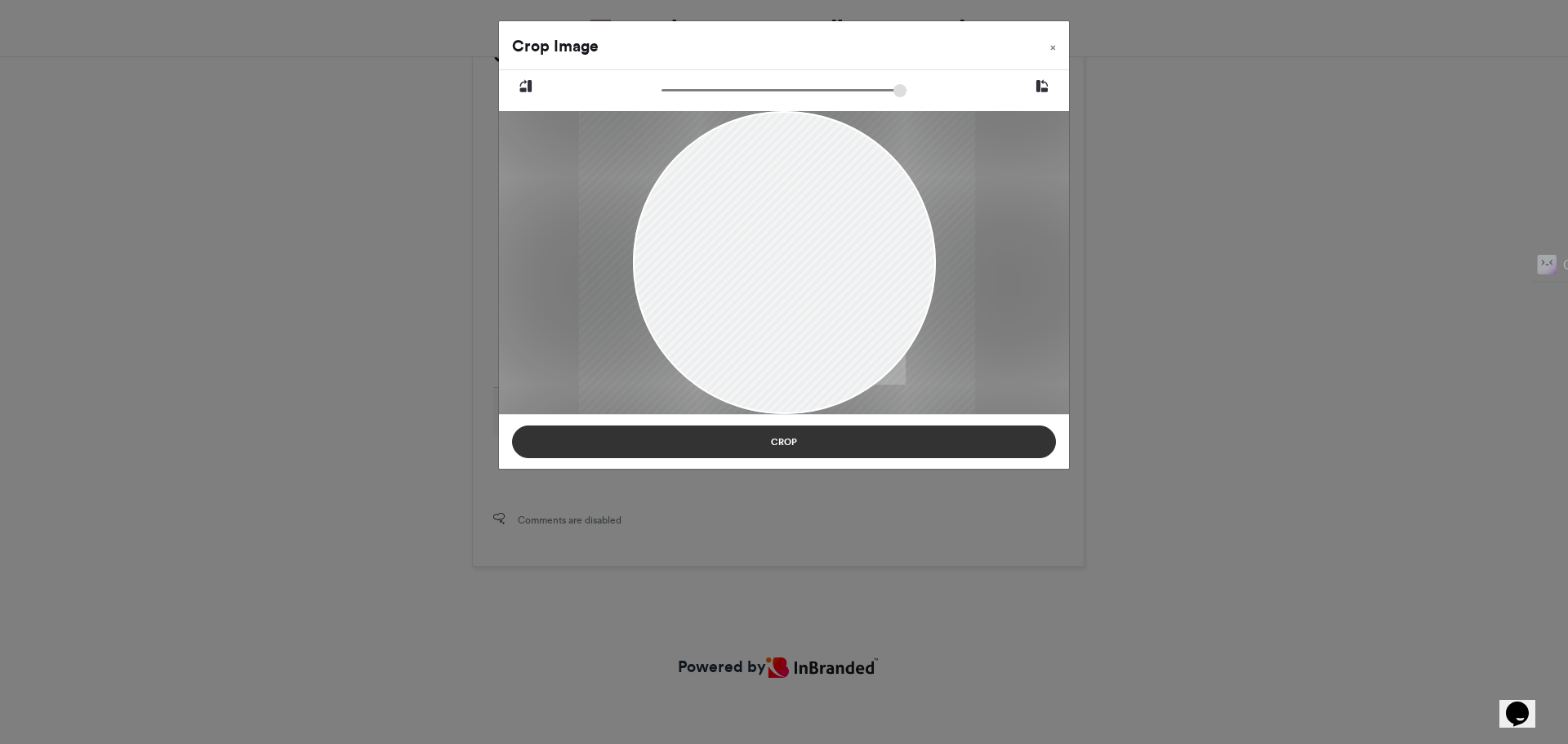
click at [824, 448] on button "Crop" at bounding box center [784, 441] width 544 height 32
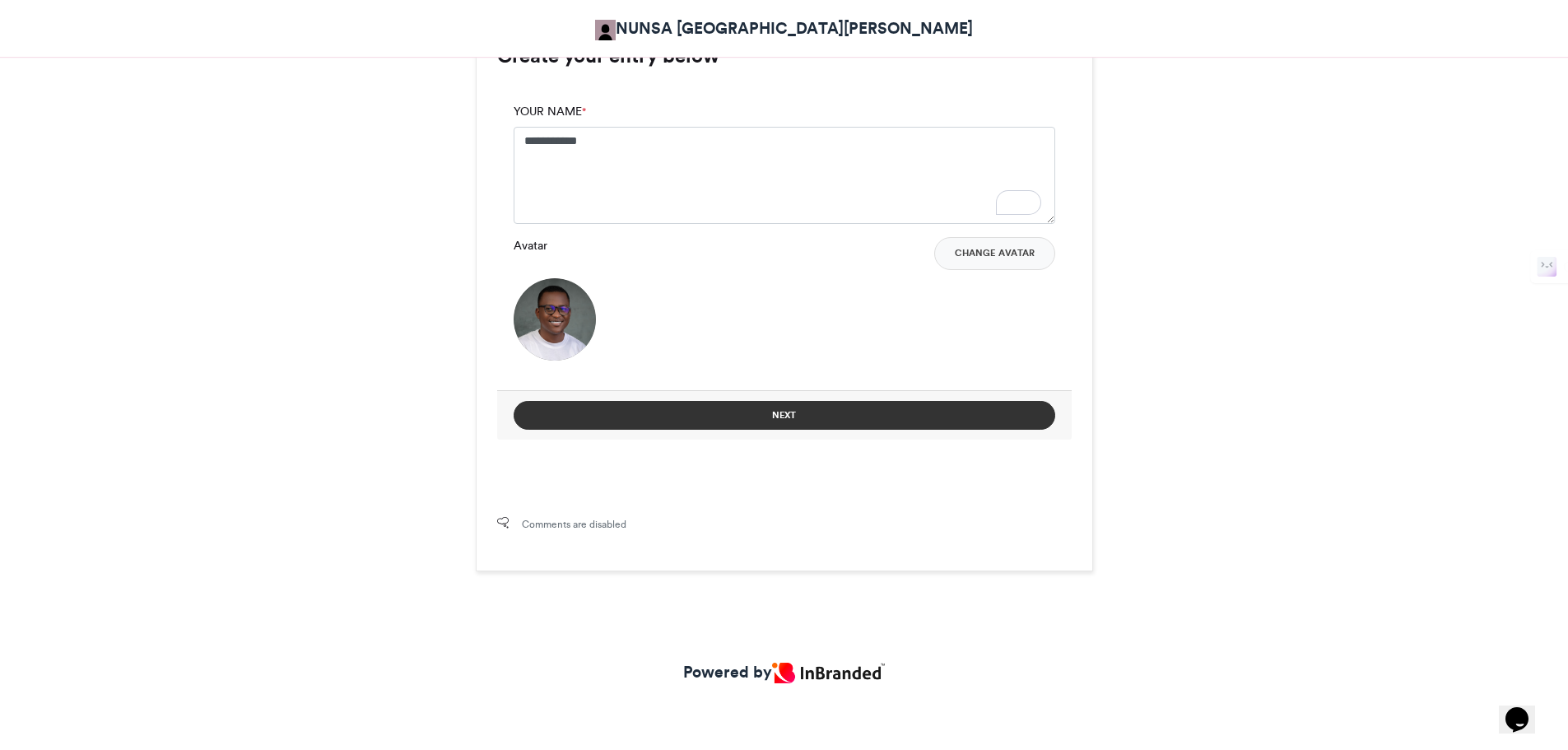
click at [780, 409] on button "Next" at bounding box center [784, 415] width 542 height 29
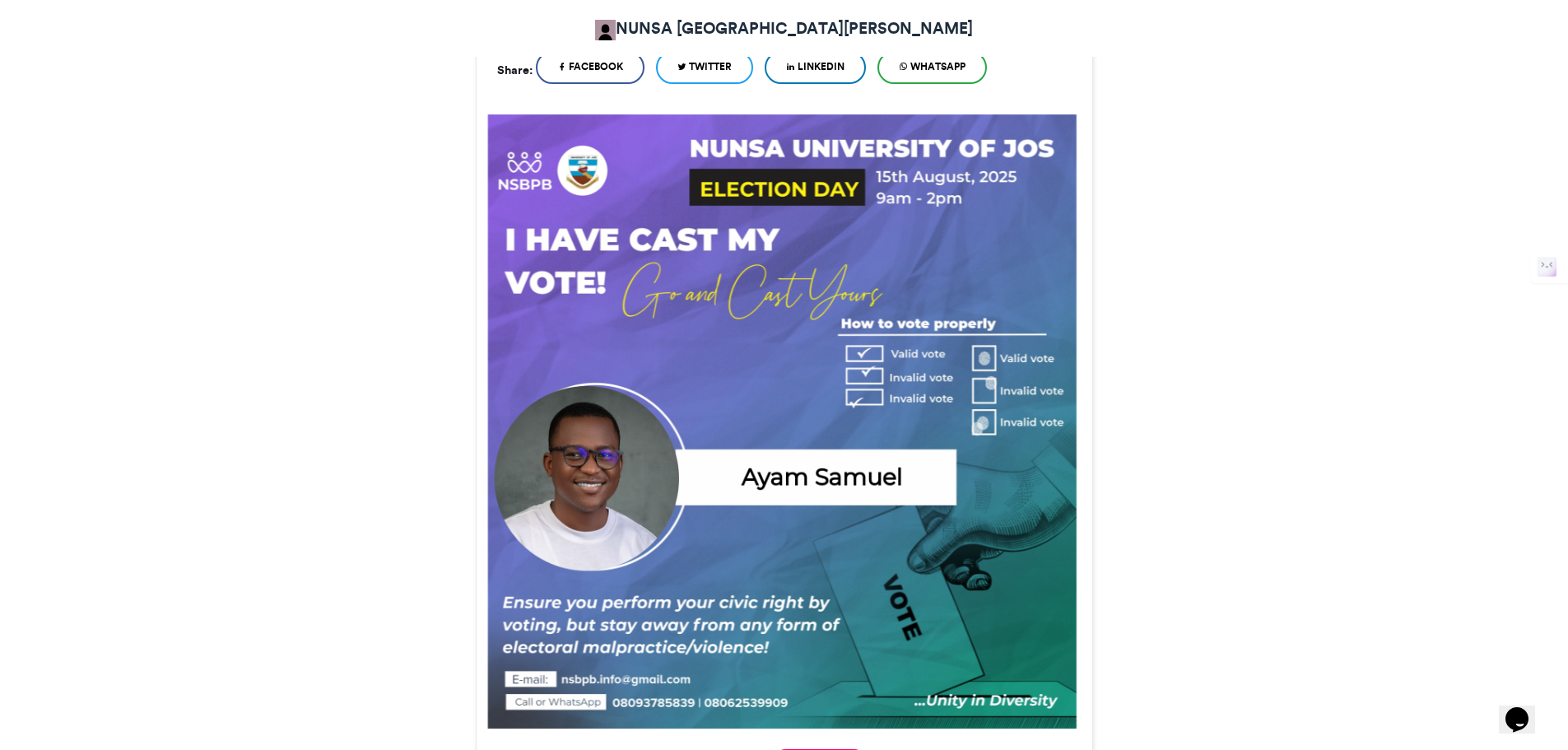
scroll to position [744, 0]
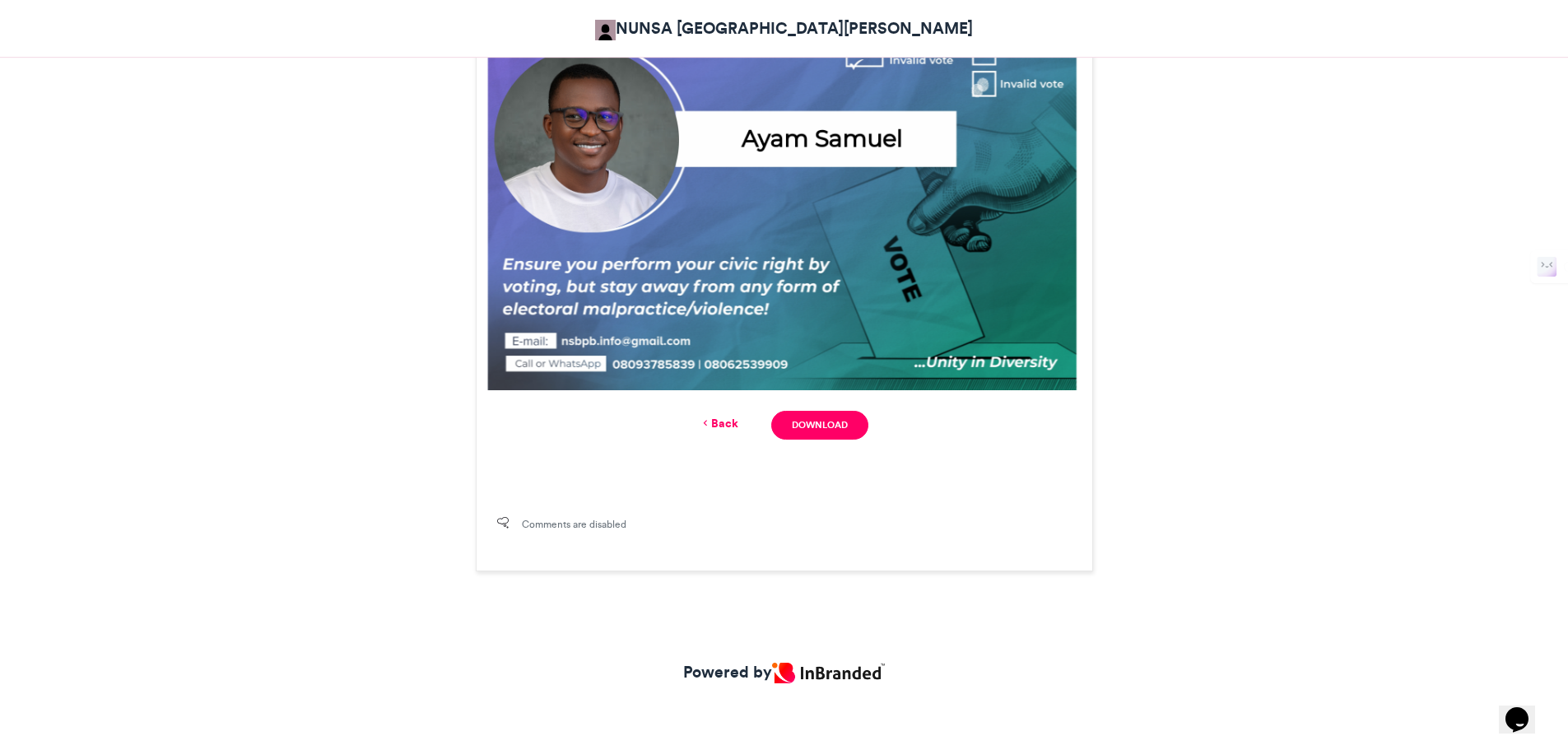
click at [1257, 184] on div "NUNSA ELECTION 2025 NUNSA UNIVERSITY OF JOS 8 mins ago 3 Views 0 0" at bounding box center [784, 46] width 1568 height 1130
click at [833, 425] on link "Download" at bounding box center [820, 425] width 97 height 29
